Goal: Task Accomplishment & Management: Manage account settings

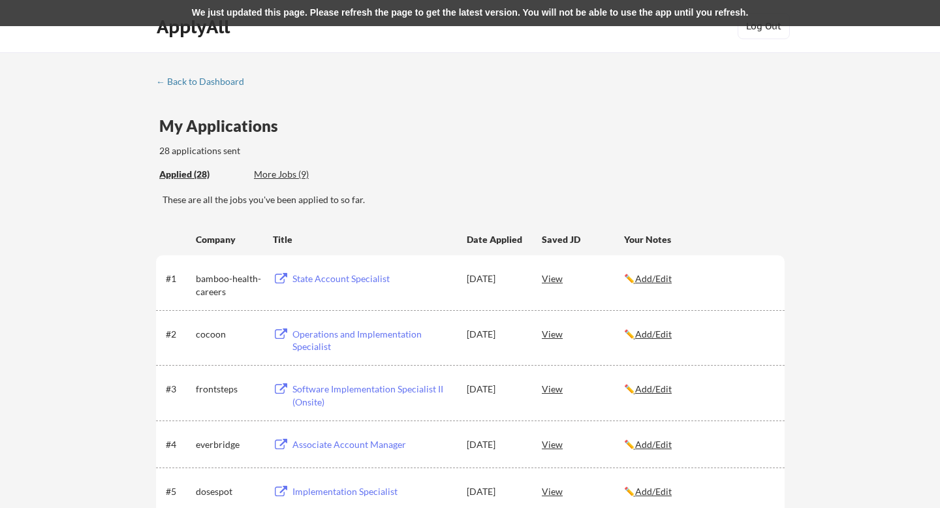
scroll to position [940, 0]
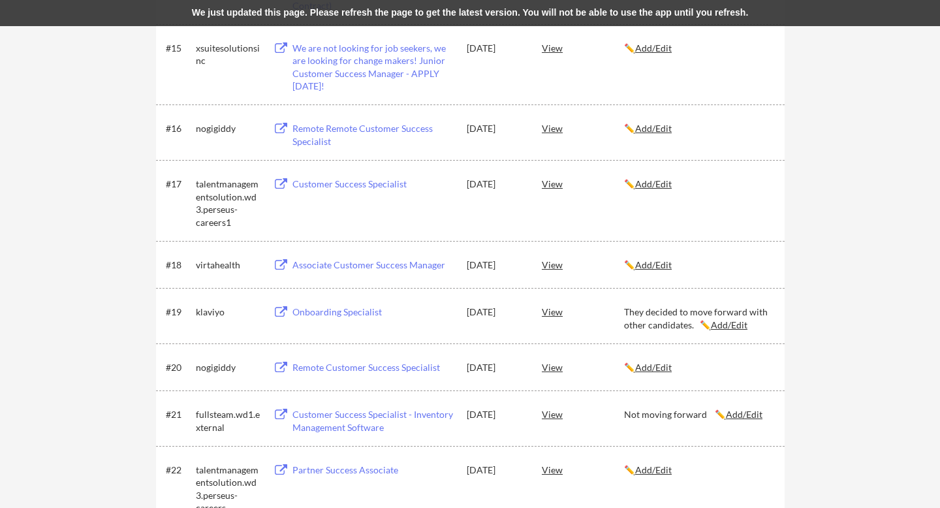
click at [827, 155] on div "← Back to Dashboard My Applications 28 applications sent Applied (28) More Jobs…" at bounding box center [470, 1] width 940 height 1778
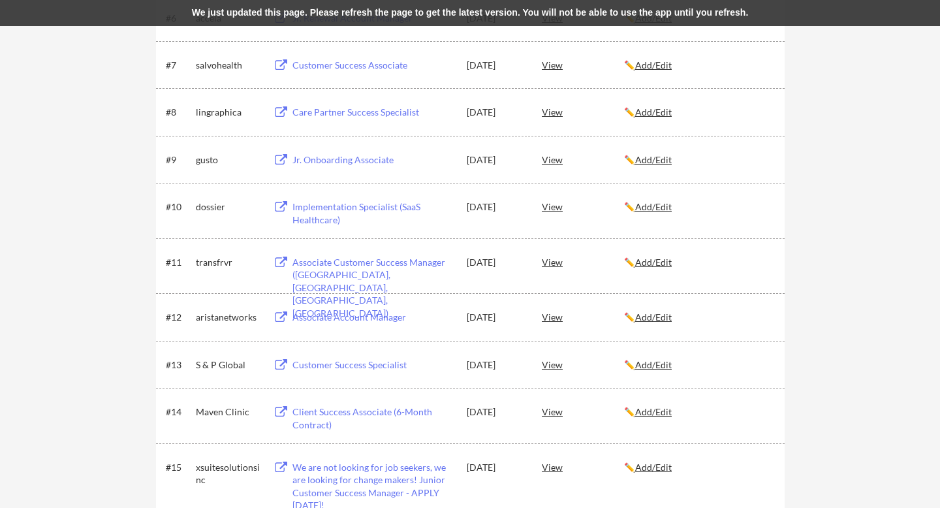
scroll to position [496, 0]
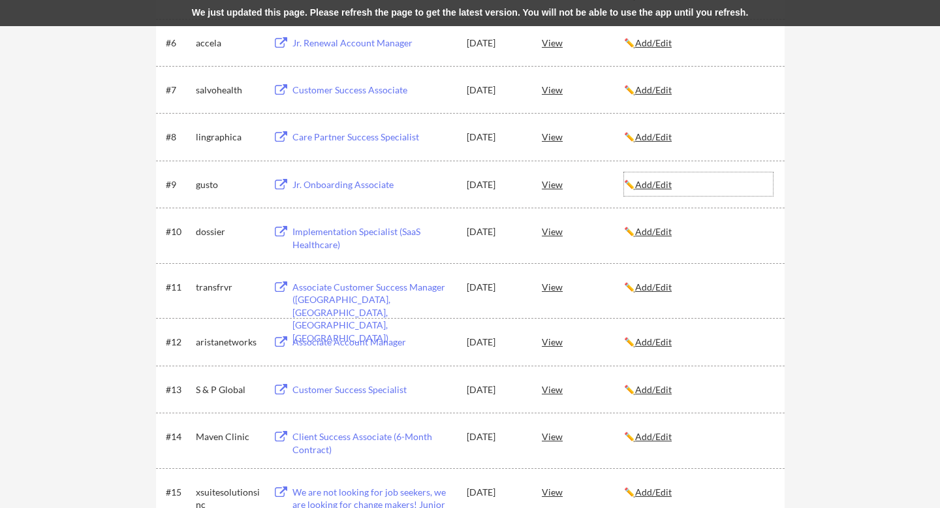
click at [667, 182] on u "Add/Edit" at bounding box center [653, 184] width 37 height 11
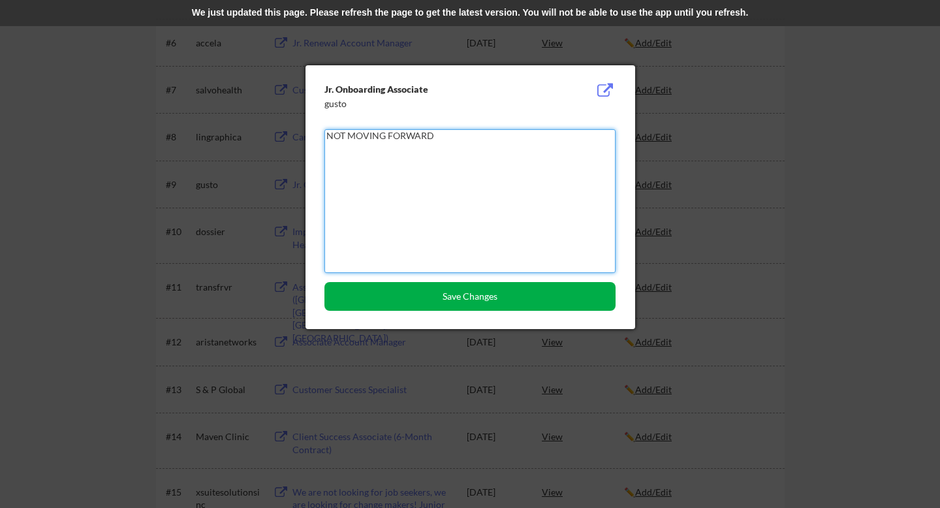
type textarea "NOT MOVING FORWARD"
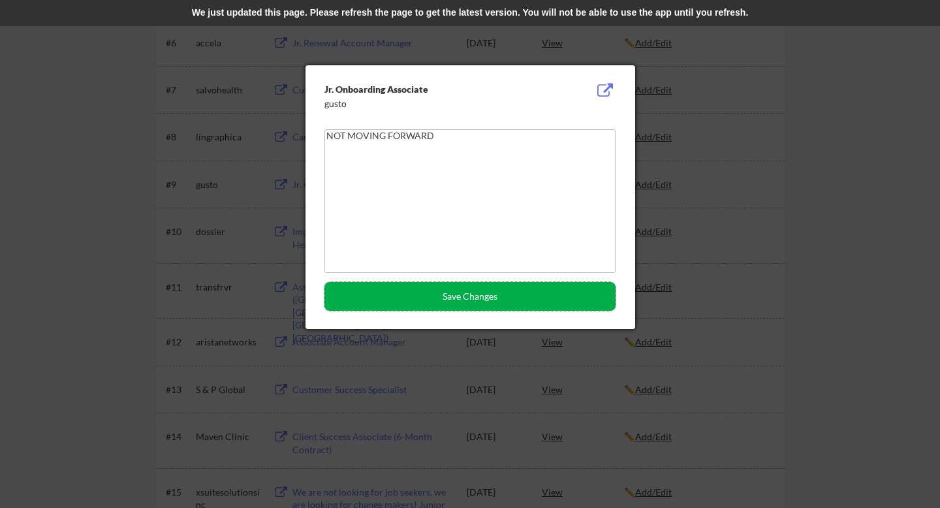
click at [526, 306] on button "Save Changes" at bounding box center [470, 296] width 291 height 29
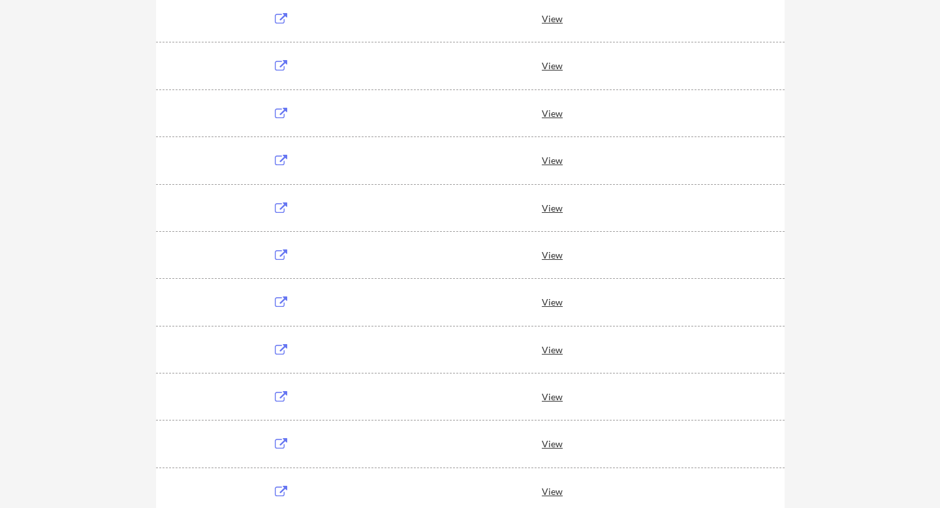
scroll to position [496, 0]
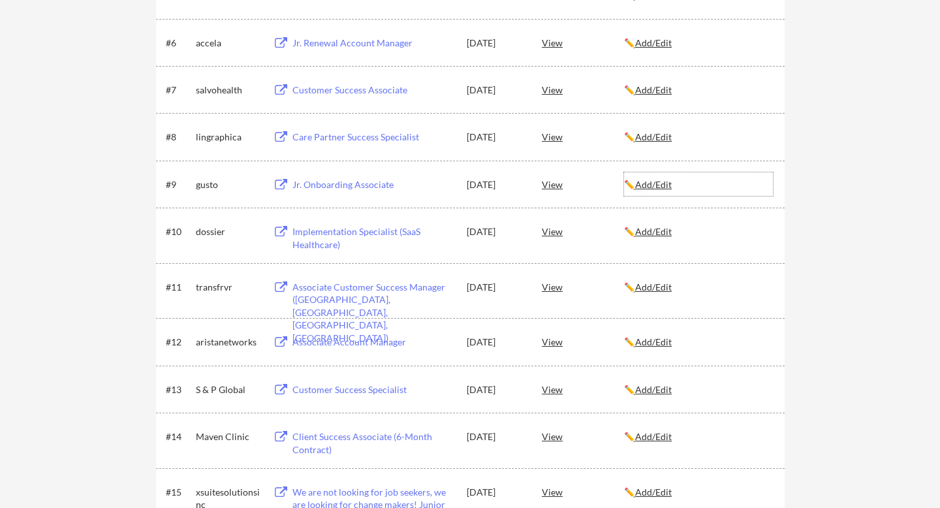
click at [649, 184] on u "Add/Edit" at bounding box center [653, 184] width 37 height 11
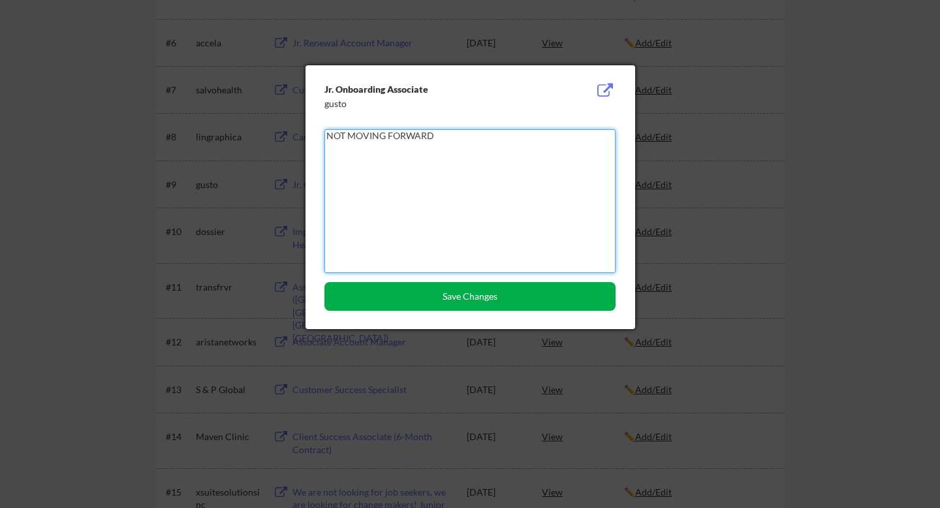
type textarea "NOT MOVING FORWARD"
click at [417, 297] on button "Save Changes" at bounding box center [470, 296] width 291 height 29
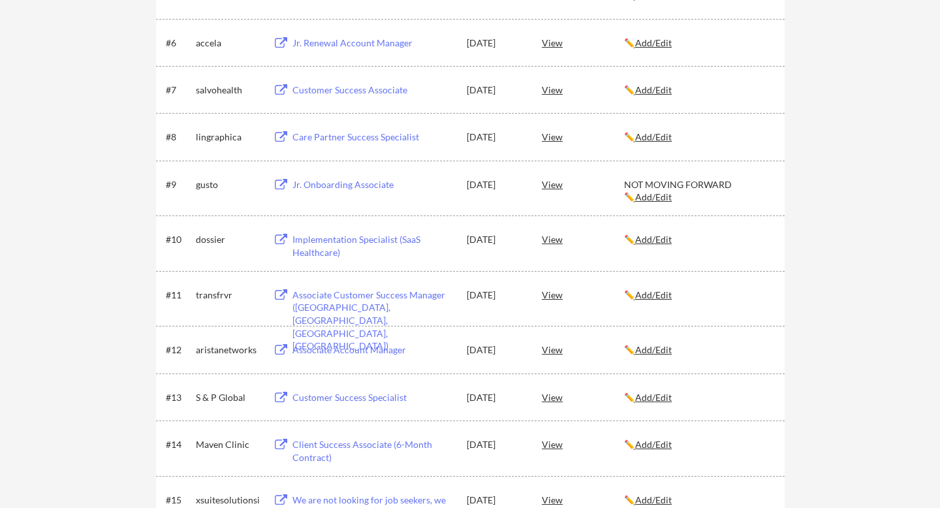
click at [108, 107] on div "← Back to Dashboard My Applications 28 applications sent Applied (28) More Jobs…" at bounding box center [470, 449] width 940 height 1787
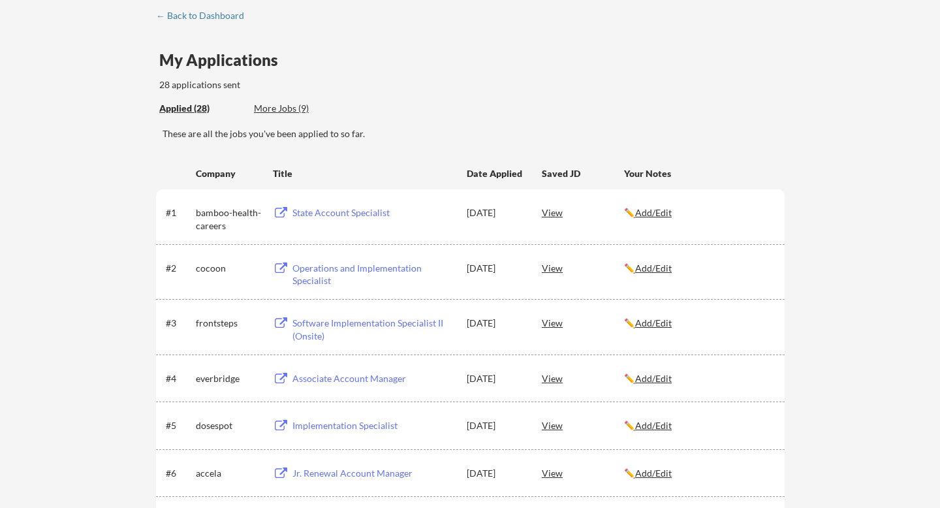
scroll to position [26, 0]
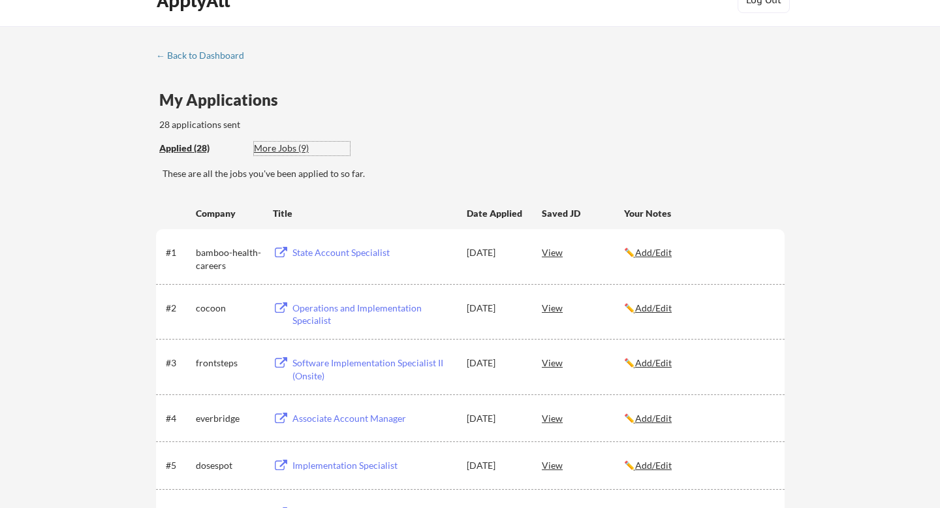
click at [287, 147] on div "More Jobs (9)" at bounding box center [302, 148] width 96 height 13
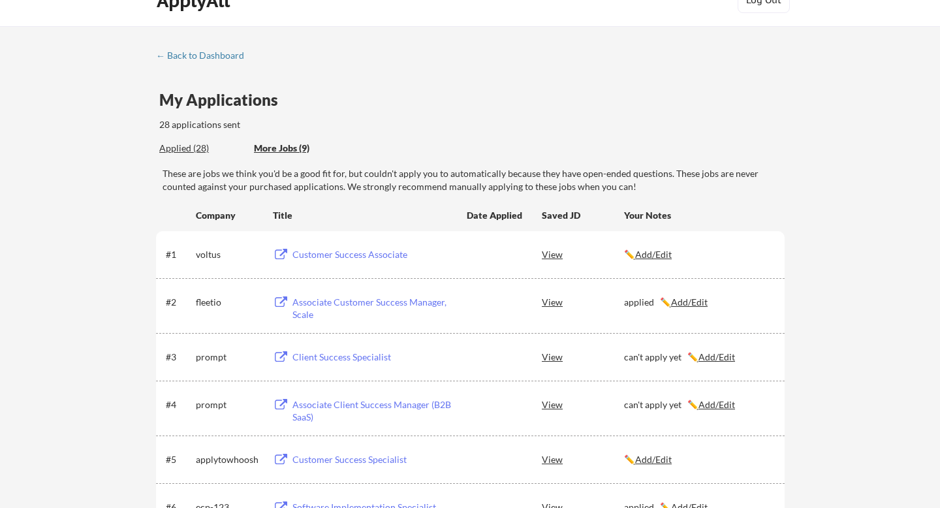
click at [112, 187] on div "← Back to Dashboard My Applications 28 applications sent Applied (28) More Jobs…" at bounding box center [470, 385] width 940 height 718
